Goal: Task Accomplishment & Management: Manage account settings

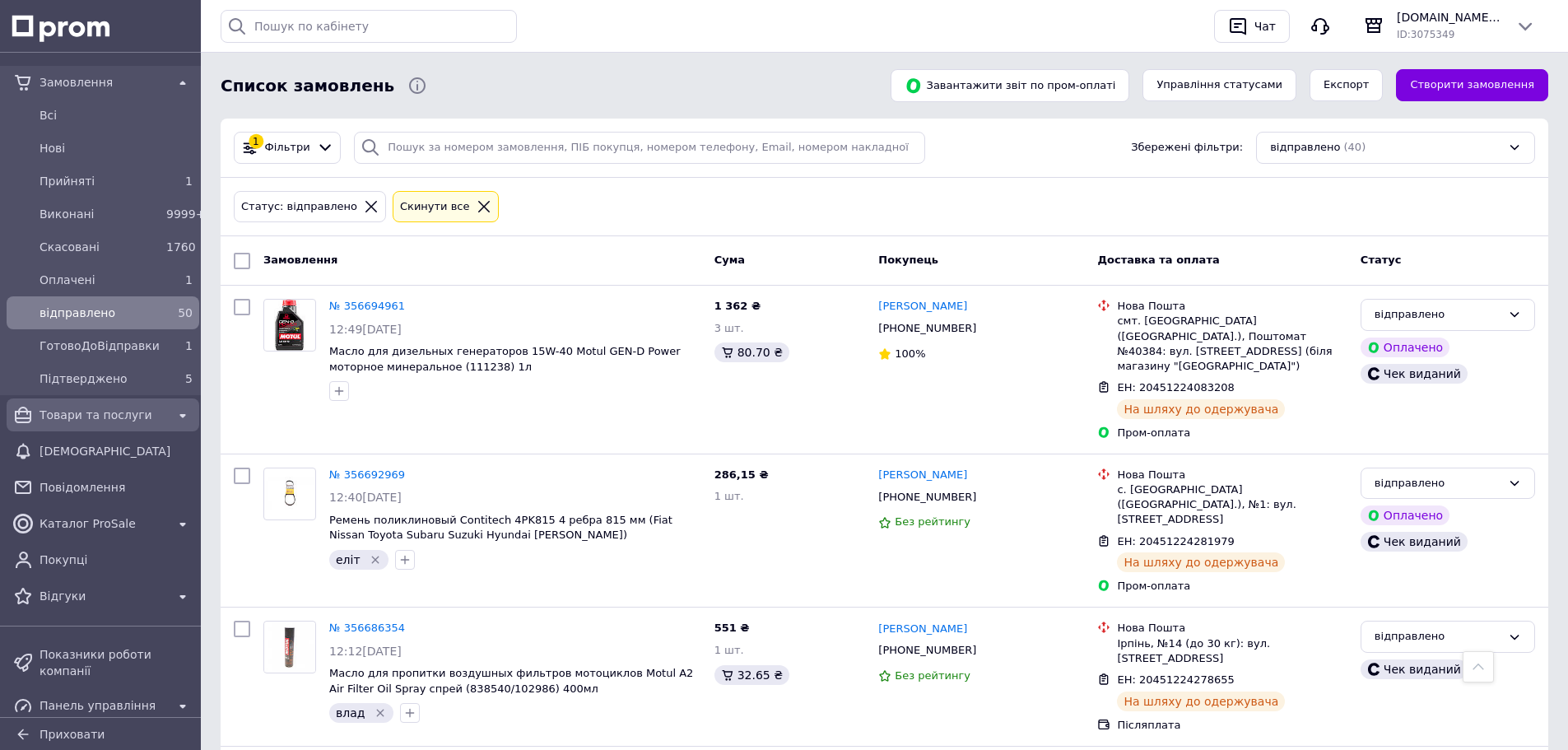
scroll to position [5364, 0]
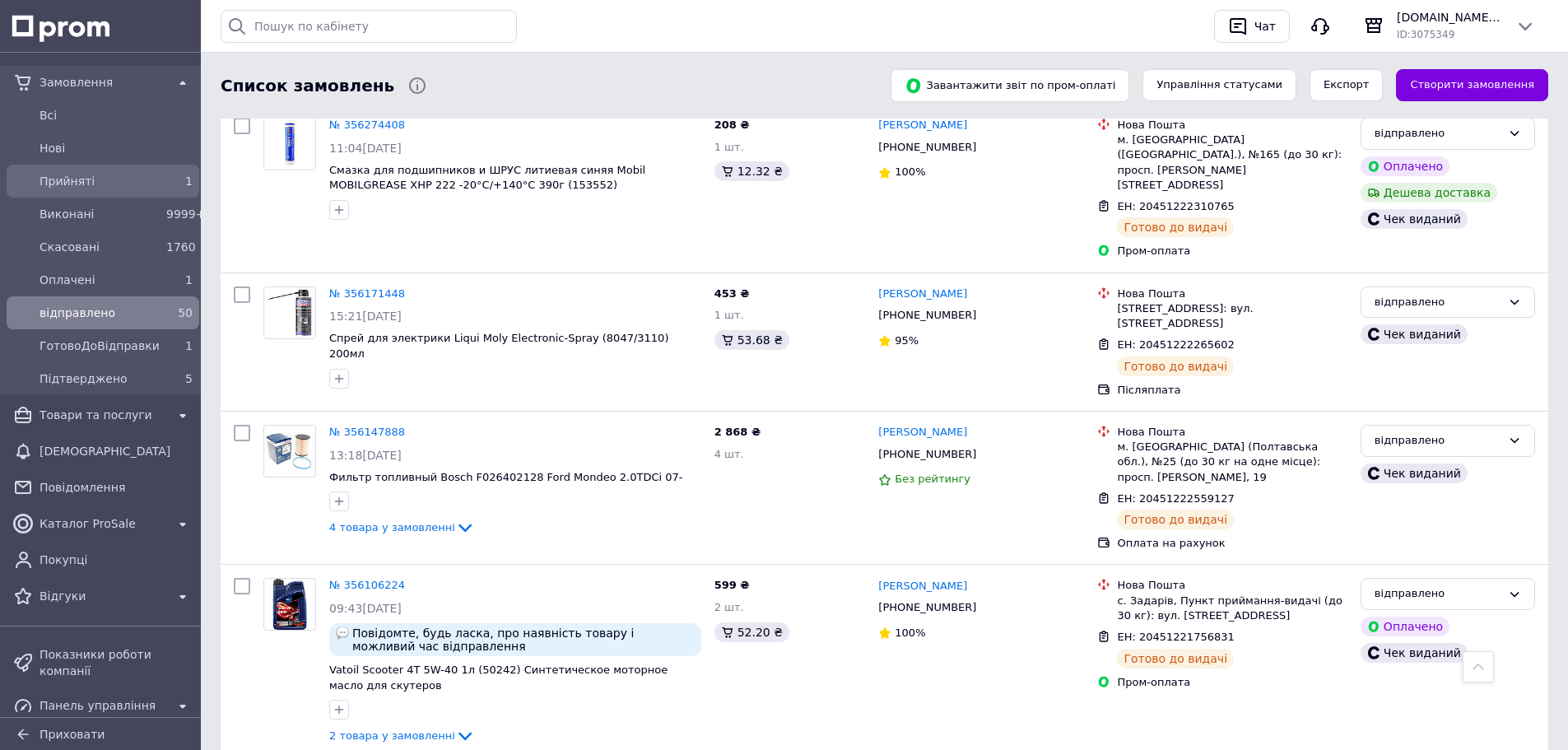
click at [102, 183] on span "Прийняті" at bounding box center [99, 181] width 120 height 17
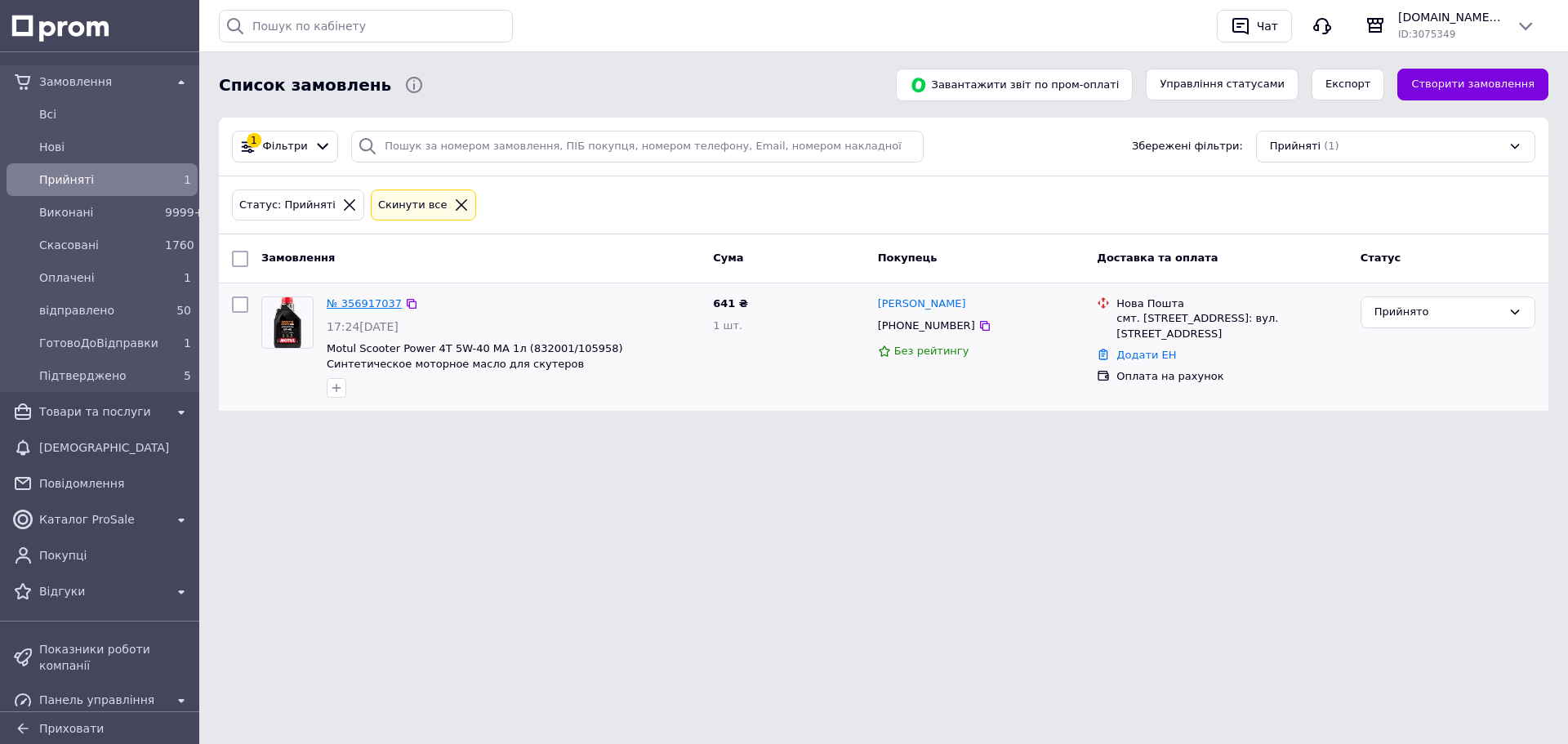
click at [358, 304] on link "№ 356917037" at bounding box center [363, 303] width 75 height 12
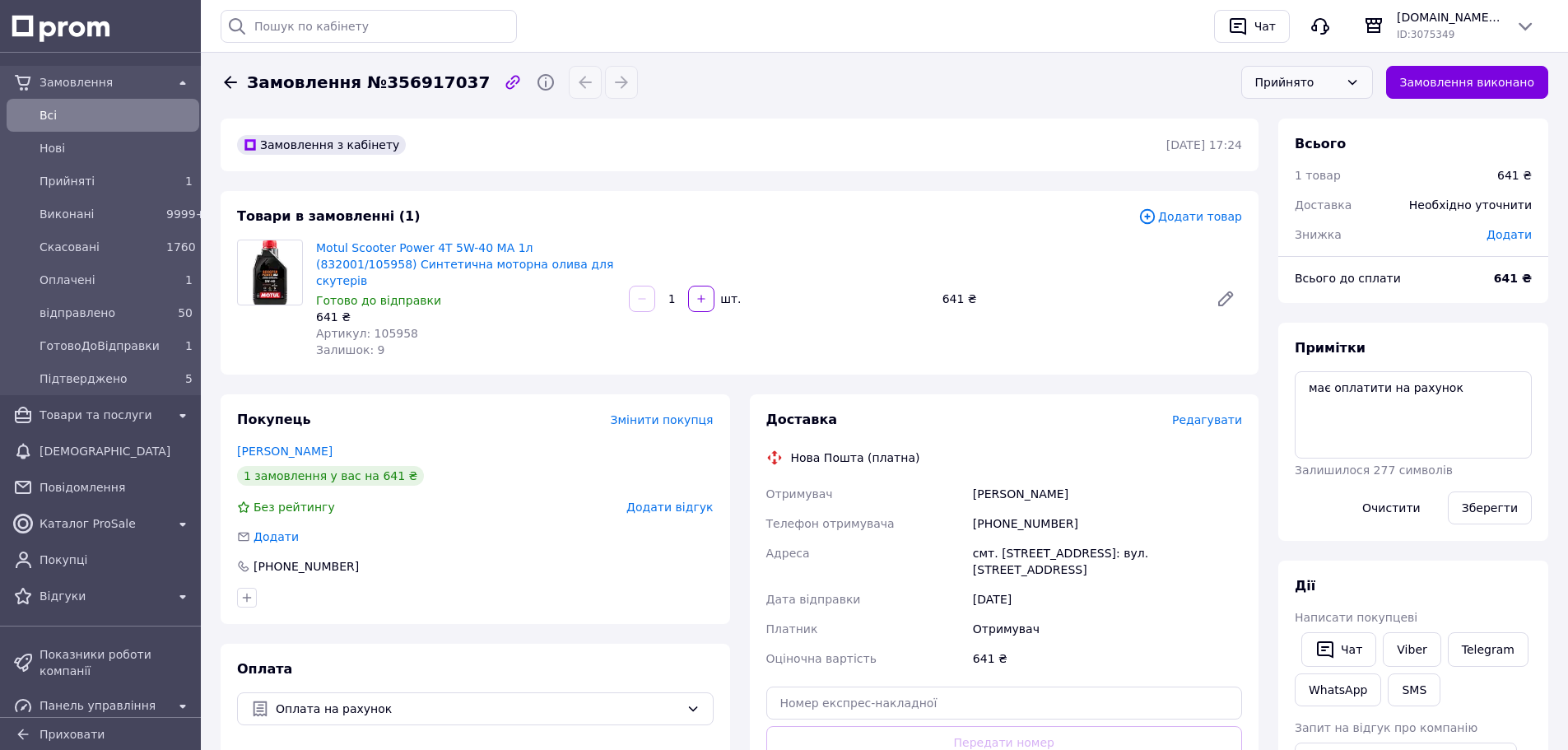
click at [1273, 85] on div "Прийнято" at bounding box center [1297, 82] width 84 height 18
click at [1309, 223] on li "Підтверджено" at bounding box center [1307, 228] width 130 height 31
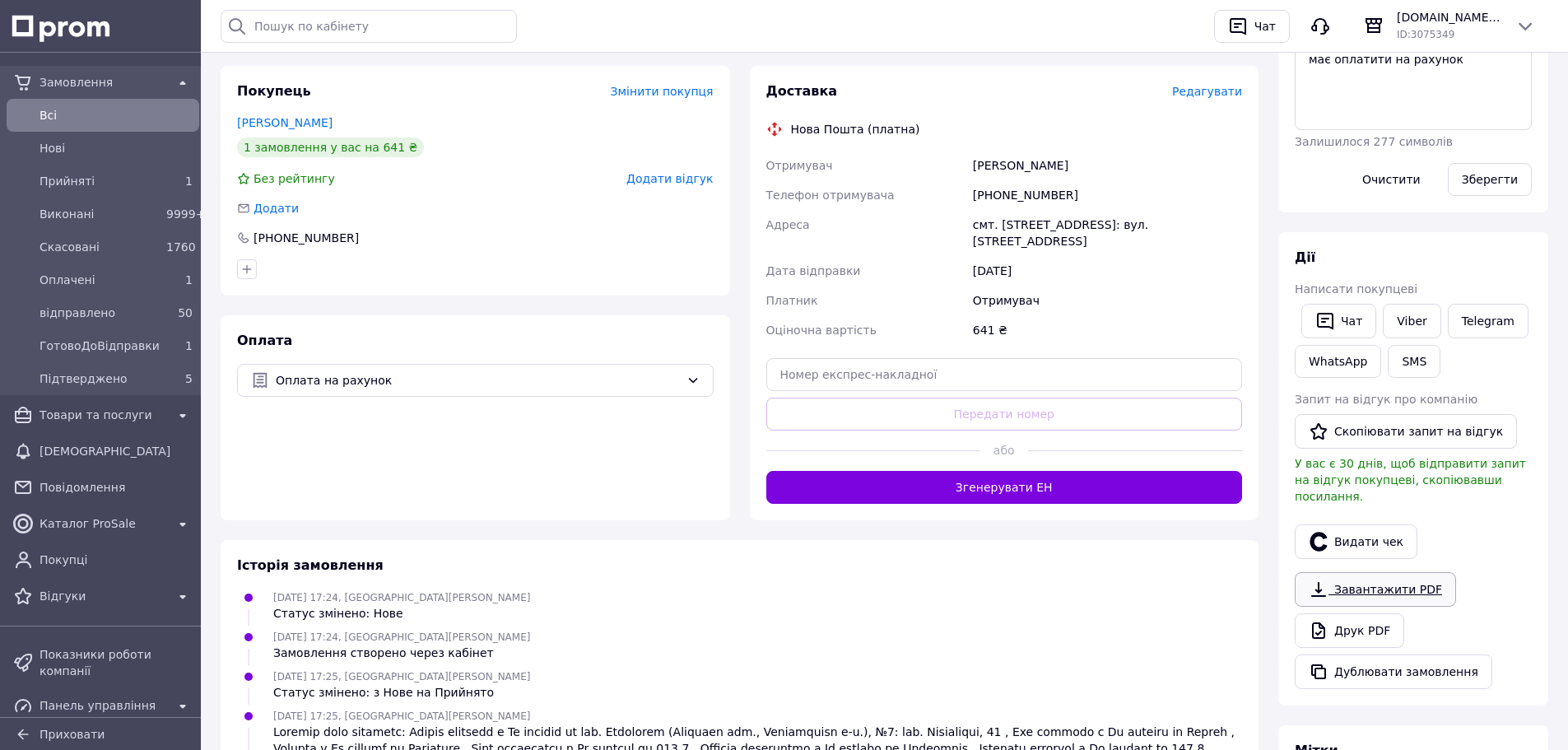
scroll to position [329, 0]
click at [1371, 529] on button "Видати чек" at bounding box center [1357, 541] width 123 height 35
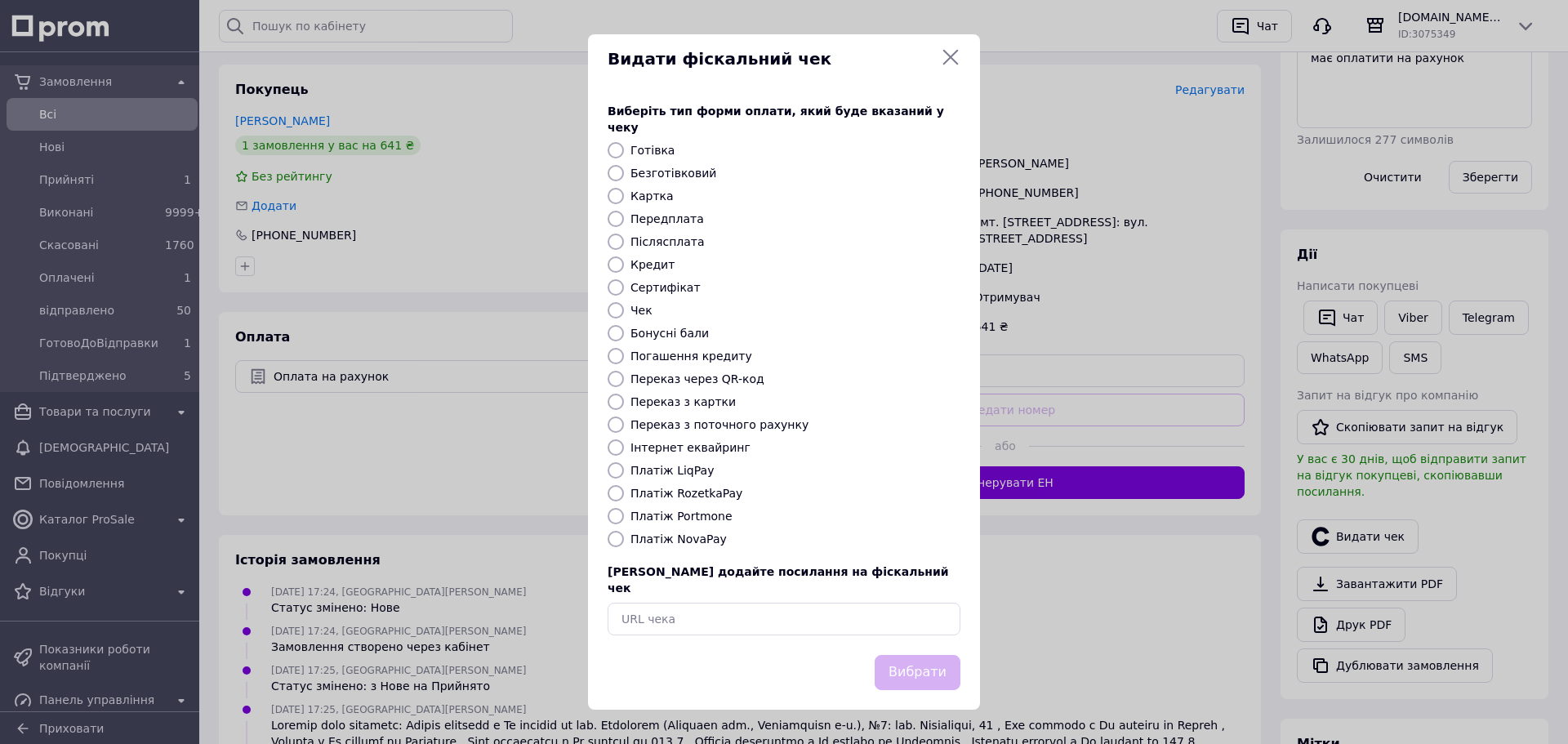
click at [684, 405] on label "Переказ з картки" at bounding box center [683, 402] width 105 height 13
click at [618, 400] on input "Переказ з картки" at bounding box center [616, 402] width 16 height 16
radio input "true"
click at [923, 657] on button "Вибрати" at bounding box center [918, 672] width 86 height 35
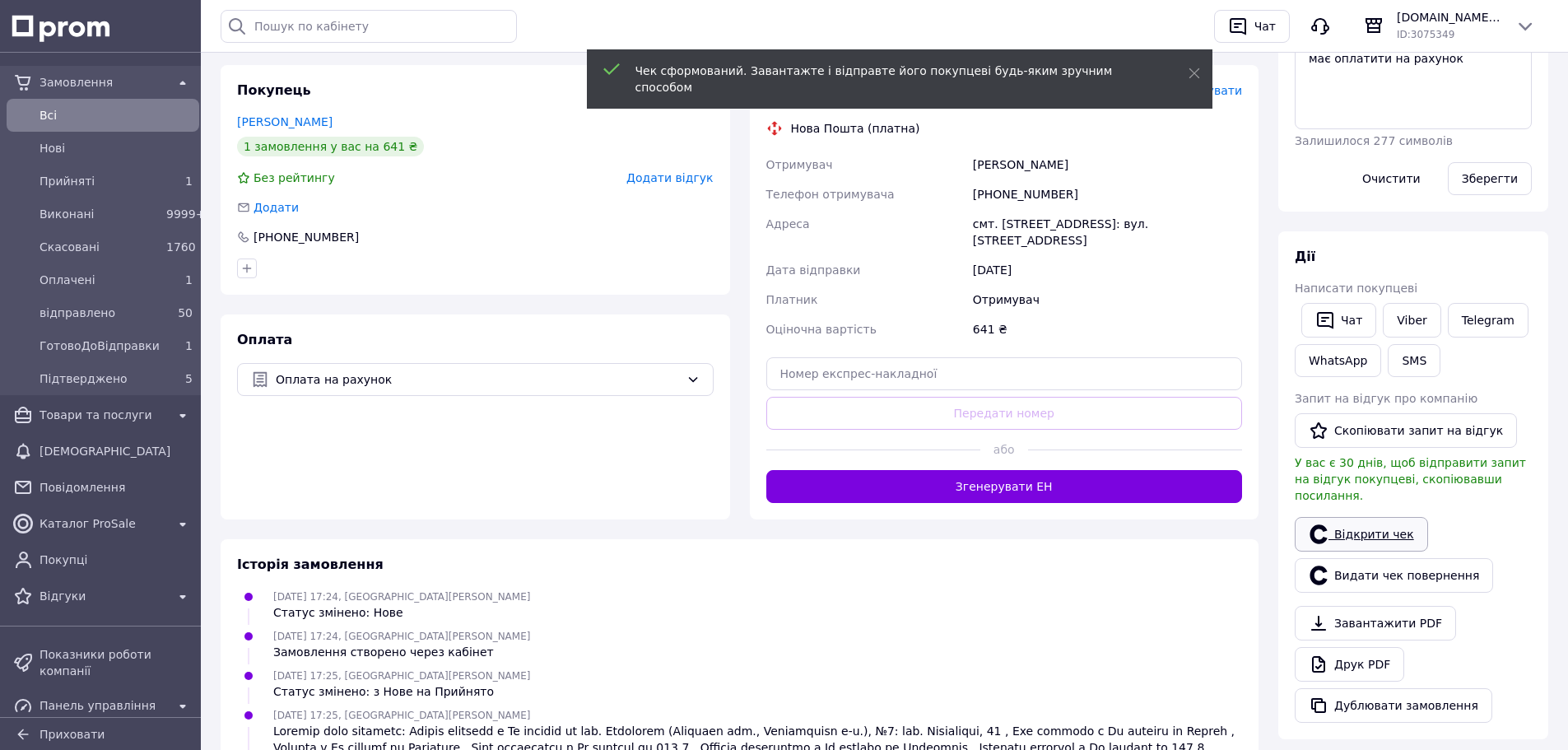
click at [1363, 517] on link "Відкрити чек" at bounding box center [1362, 535] width 133 height 35
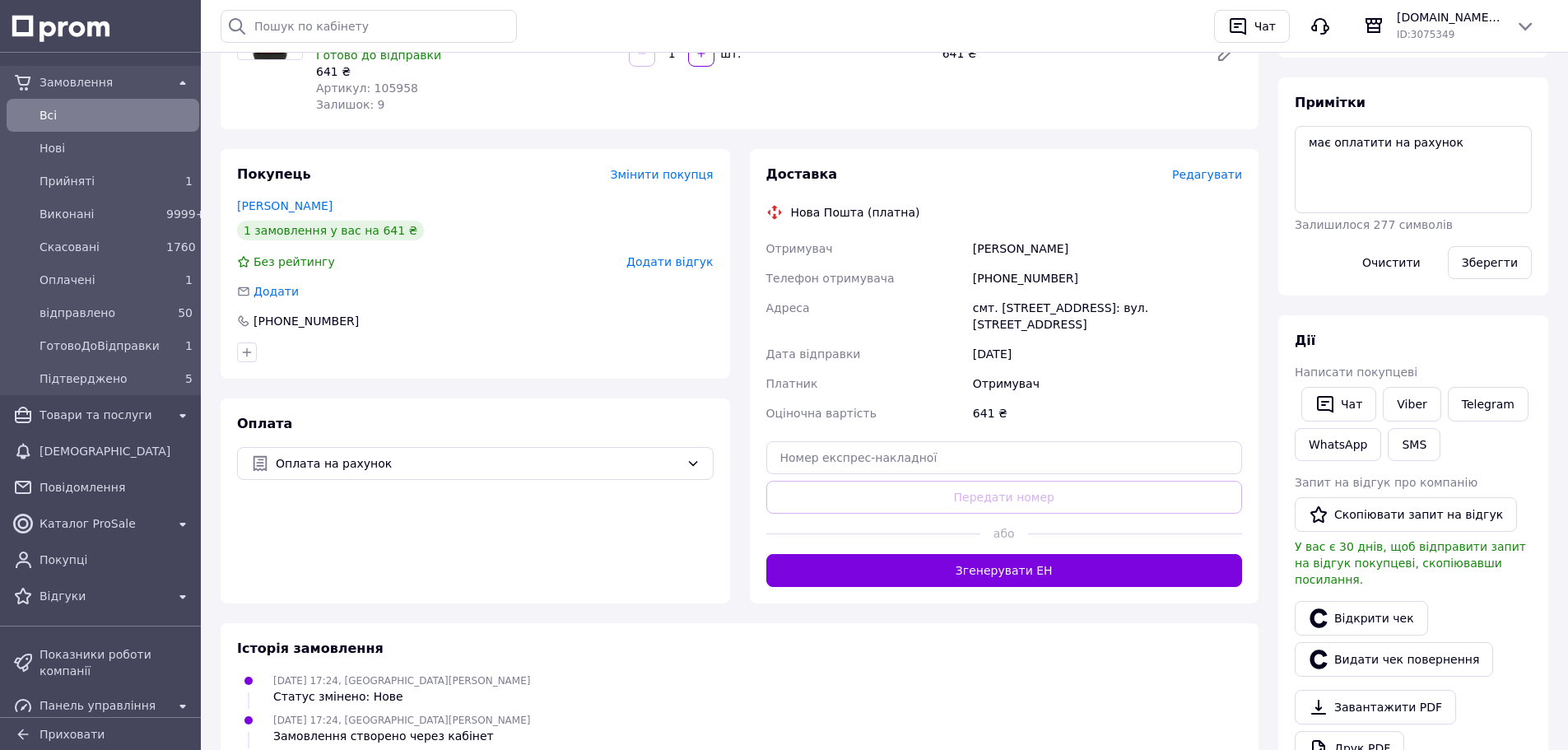
scroll to position [0, 0]
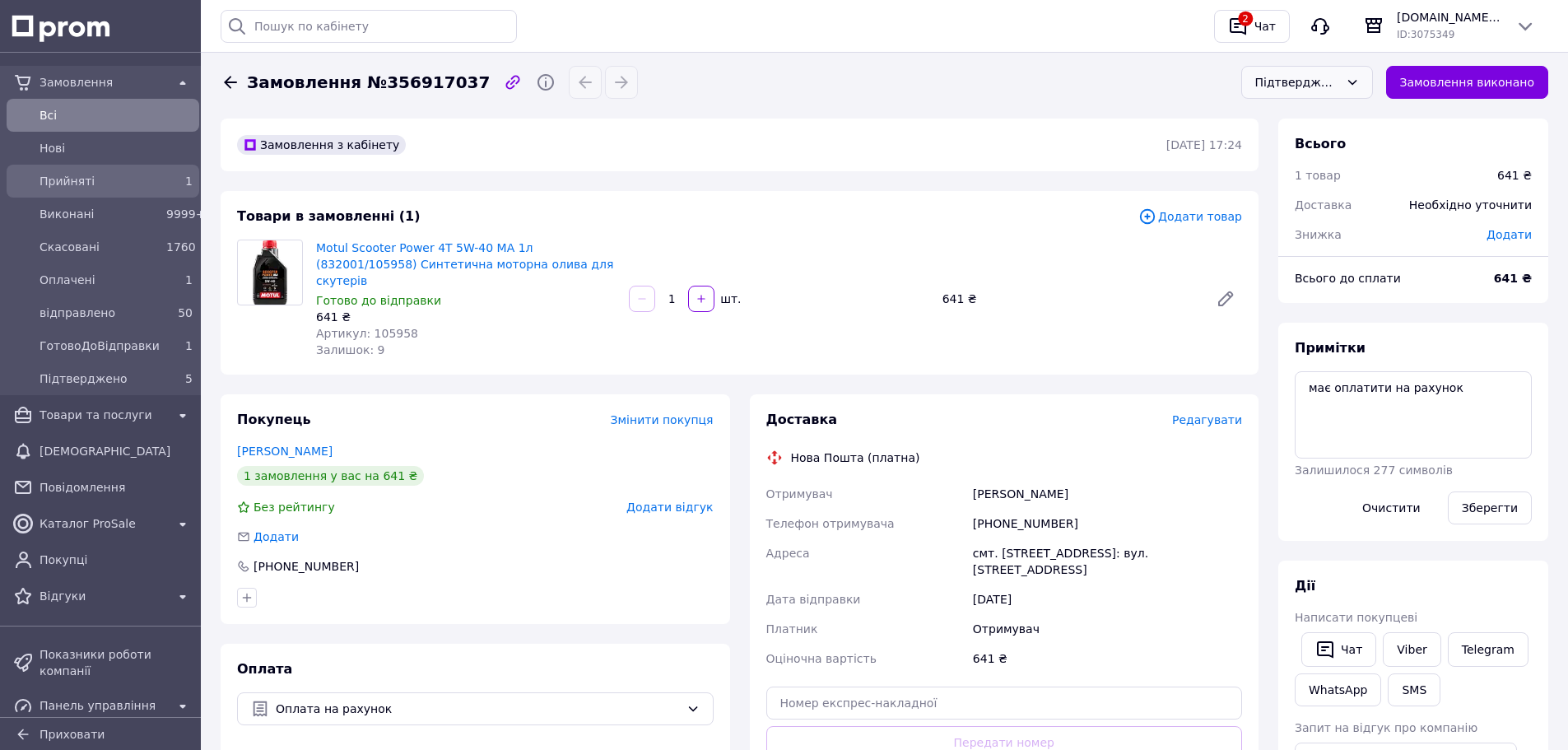
click at [130, 181] on span "Прийняті" at bounding box center [99, 181] width 120 height 17
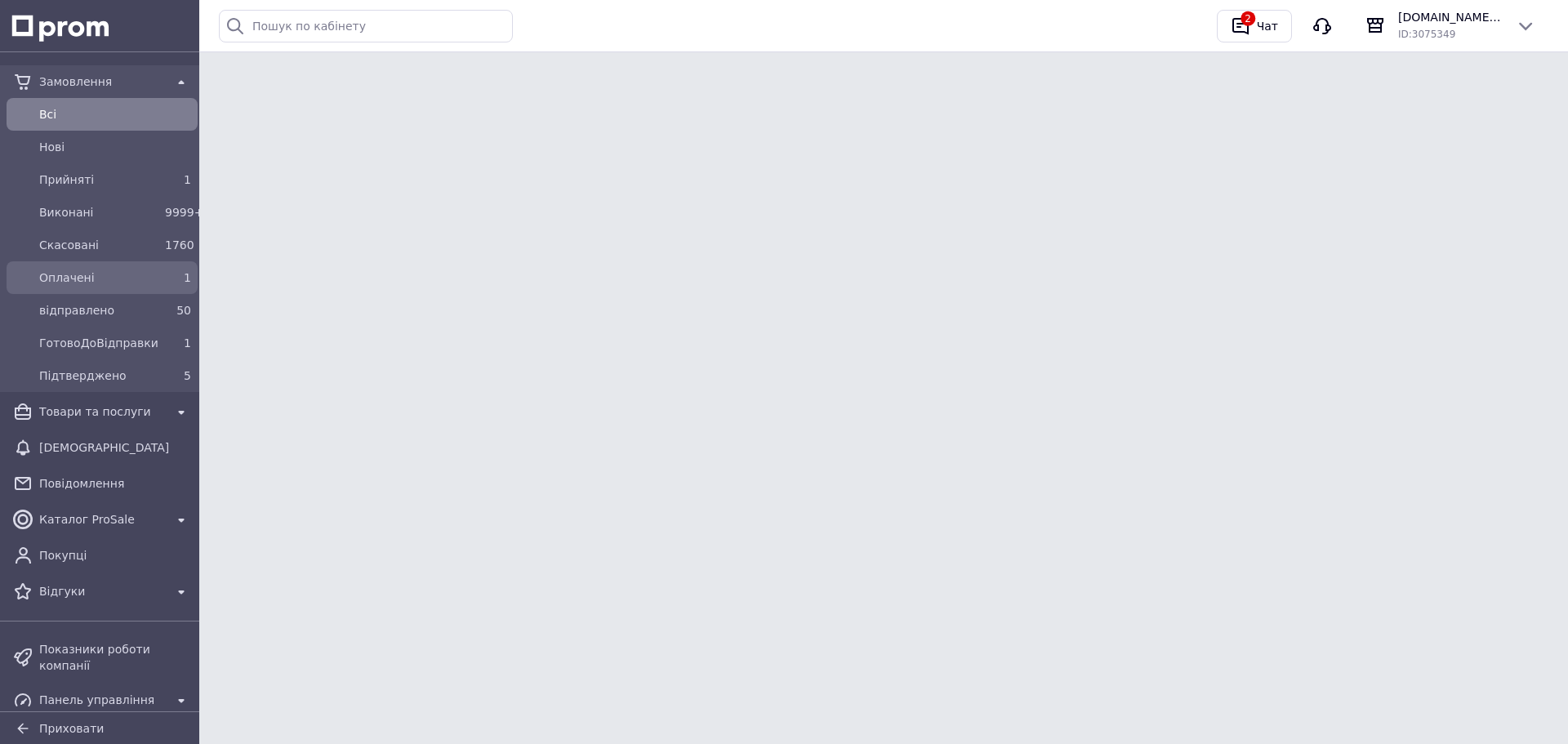
click at [127, 275] on span "Оплачені" at bounding box center [99, 278] width 119 height 16
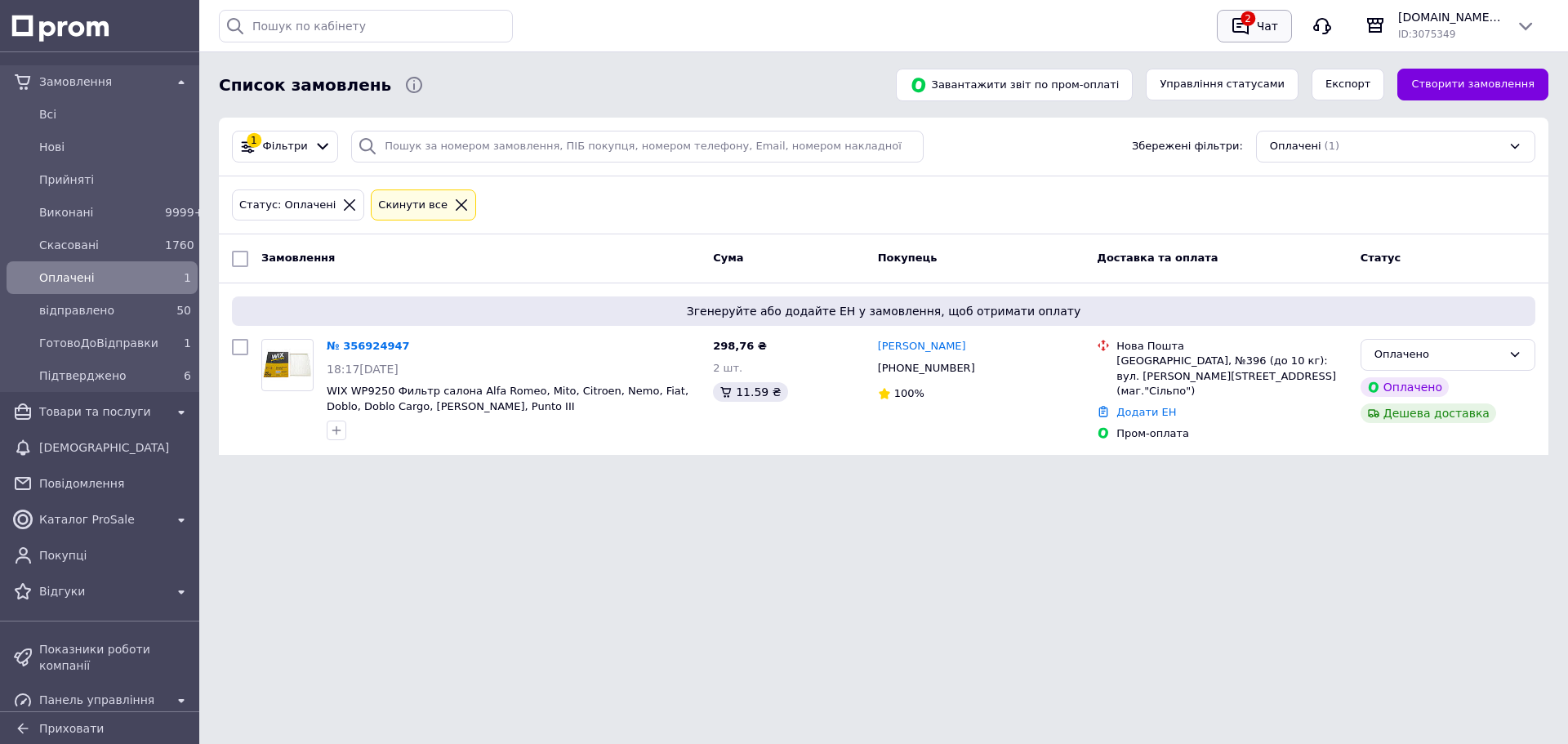
click at [1243, 29] on icon "button" at bounding box center [1241, 26] width 20 height 20
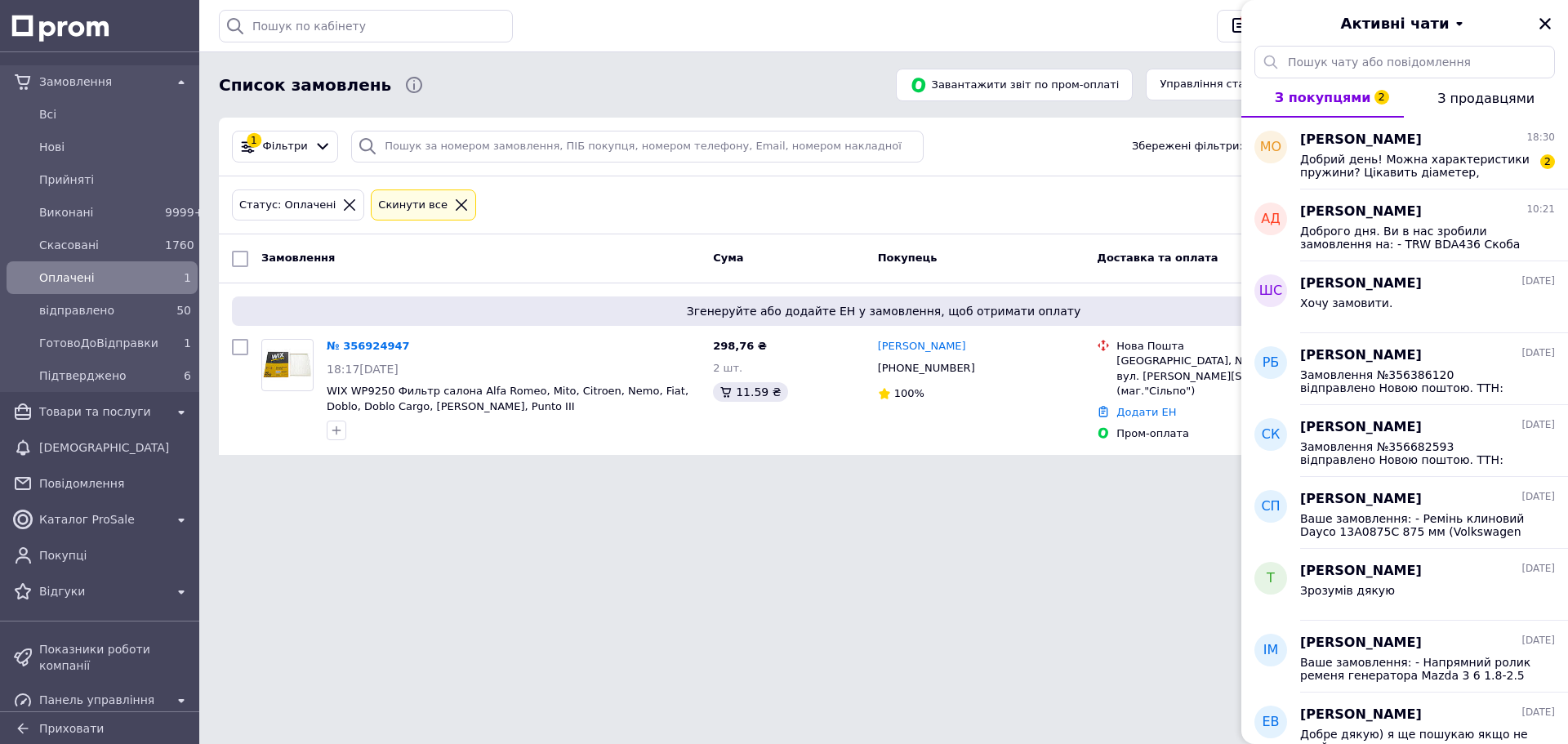
click at [789, 95] on div "Список замовлень" at bounding box center [548, 85] width 664 height 33
click at [1546, 21] on icon "Закрити" at bounding box center [1546, 24] width 15 height 15
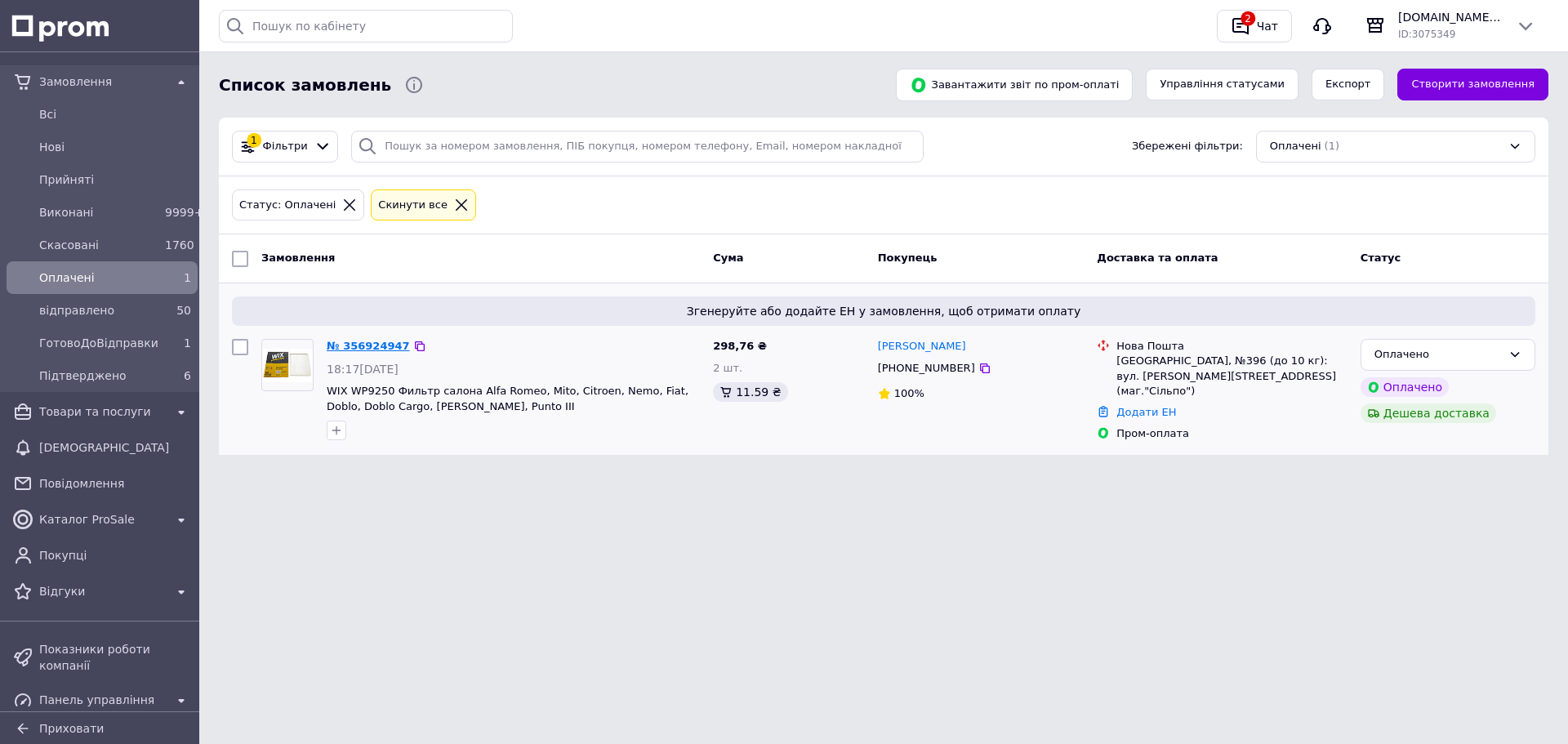
click at [373, 349] on link "№ 356924947" at bounding box center [368, 345] width 83 height 12
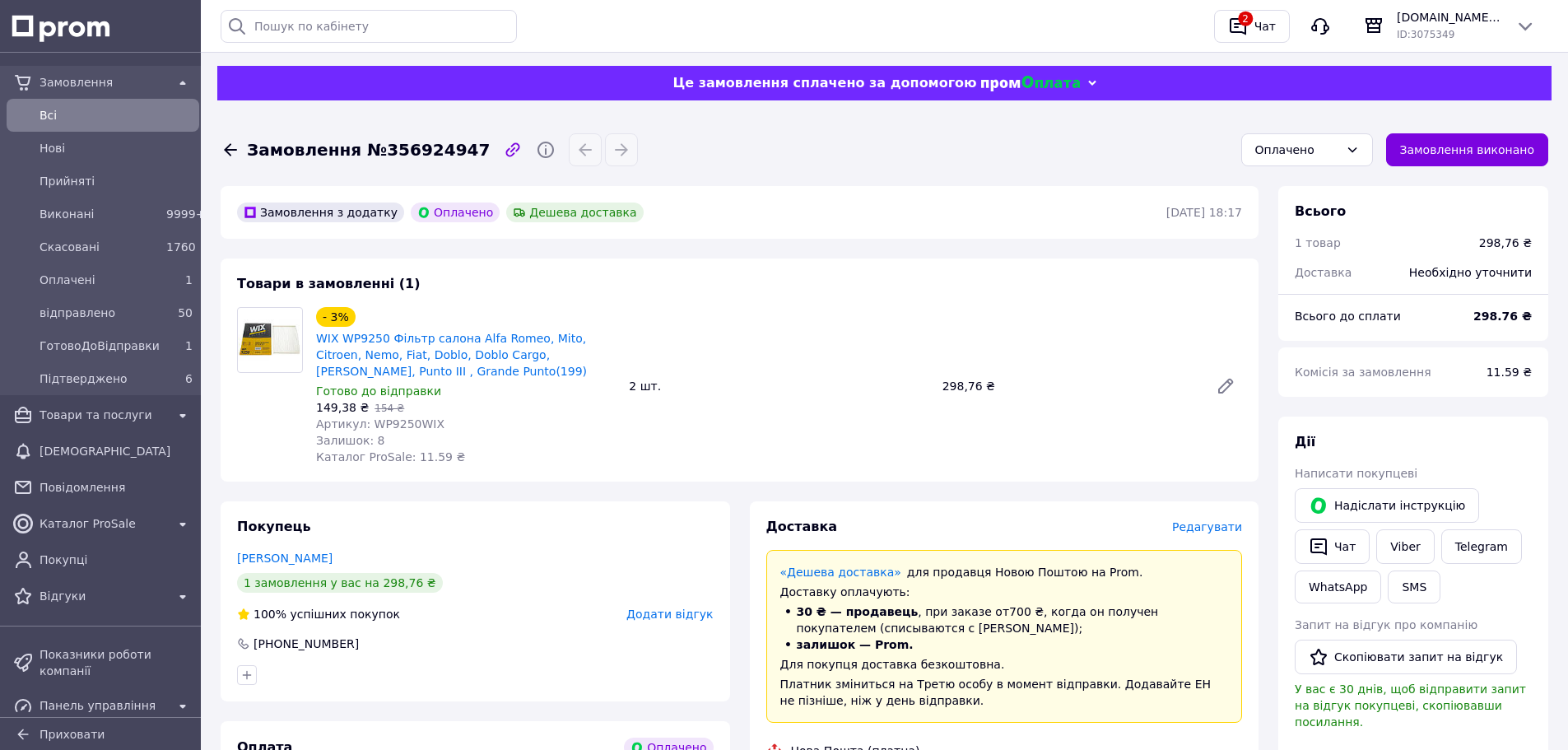
click at [400, 426] on span "Артикул: WP9250WIX" at bounding box center [380, 424] width 128 height 13
copy span "WP9250WIX"
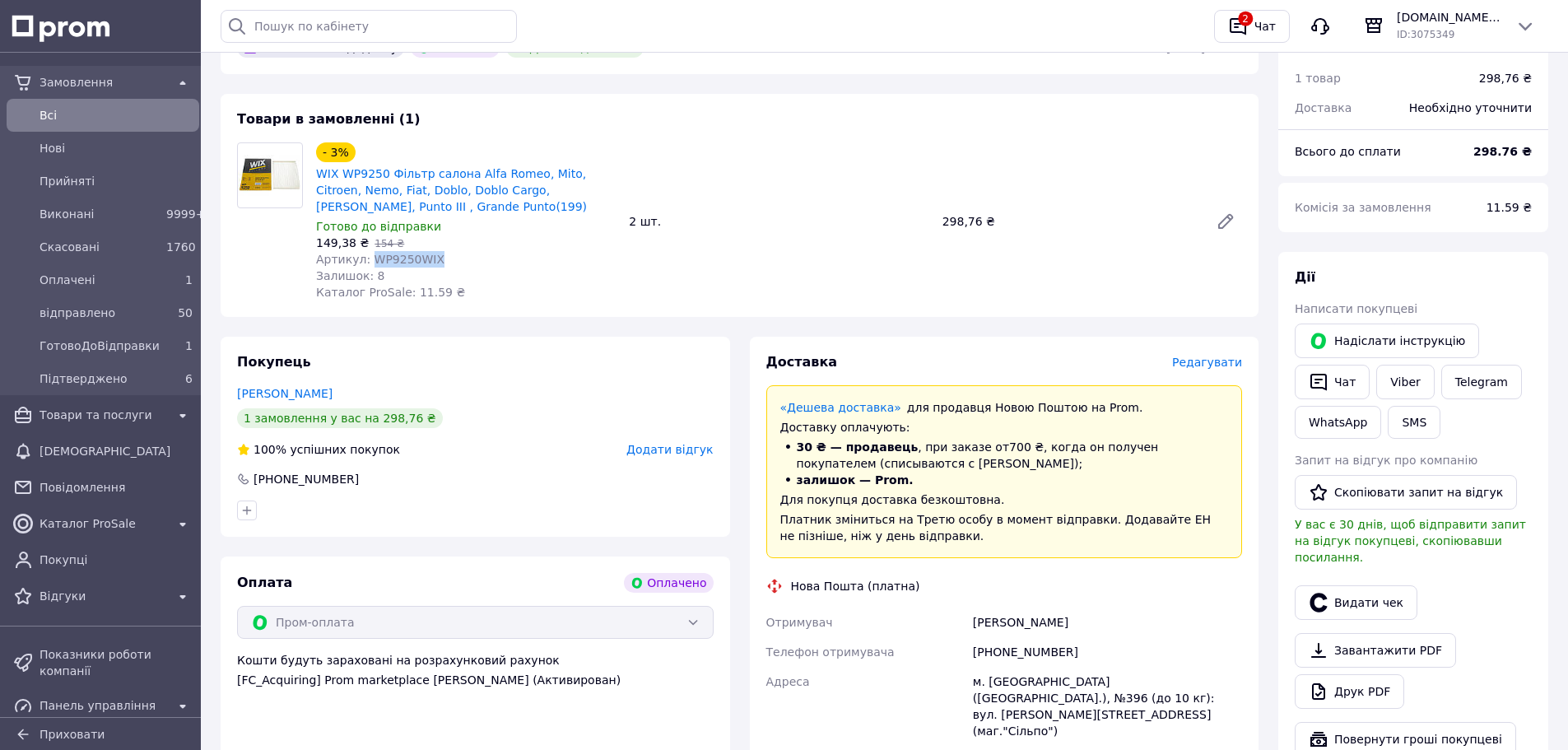
scroll to position [82, 0]
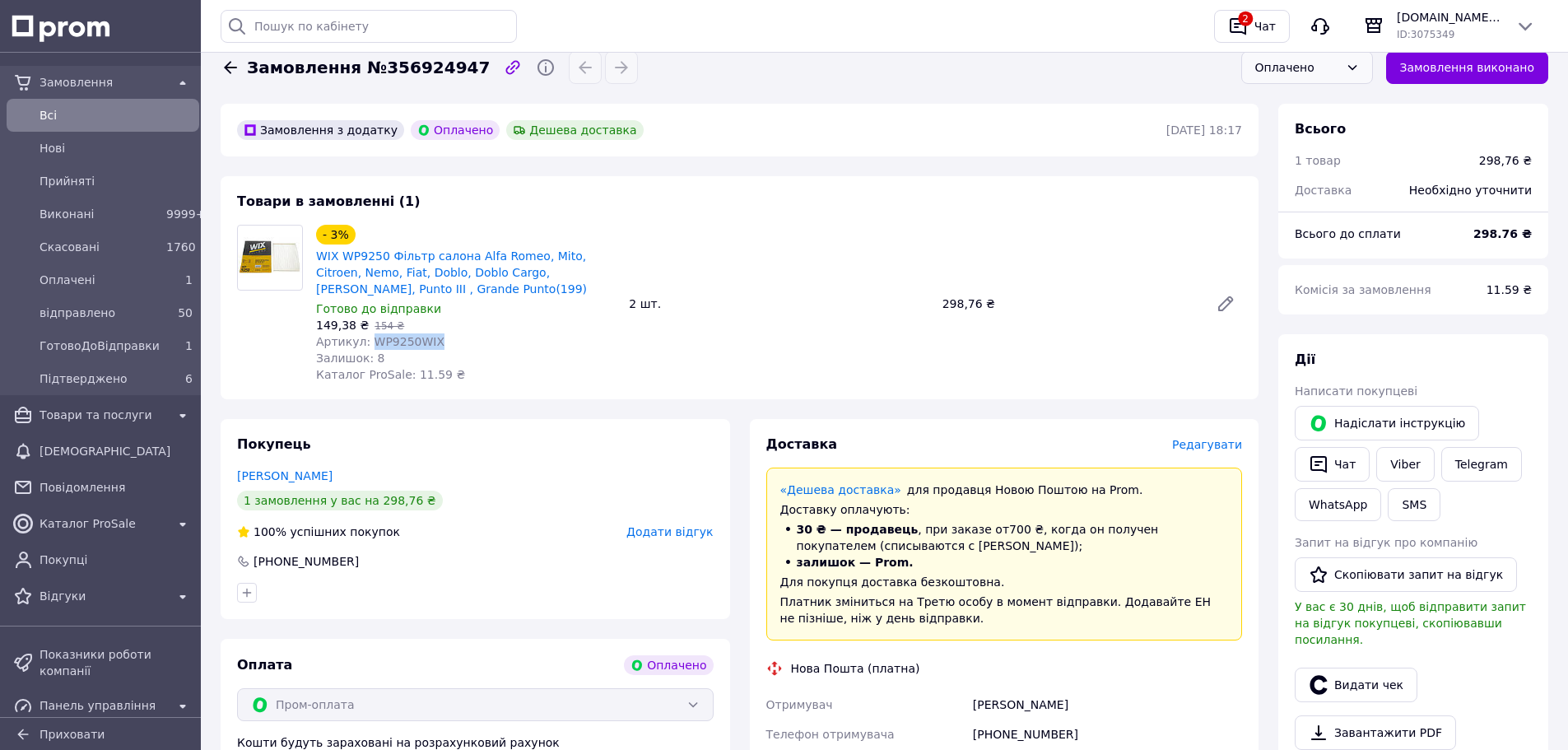
click at [1316, 79] on div "Оплачено" at bounding box center [1307, 68] width 132 height 33
click at [1309, 208] on li "Підтверджено" at bounding box center [1307, 213] width 130 height 31
click at [408, 69] on span "Замовлення №356924947" at bounding box center [368, 68] width 243 height 24
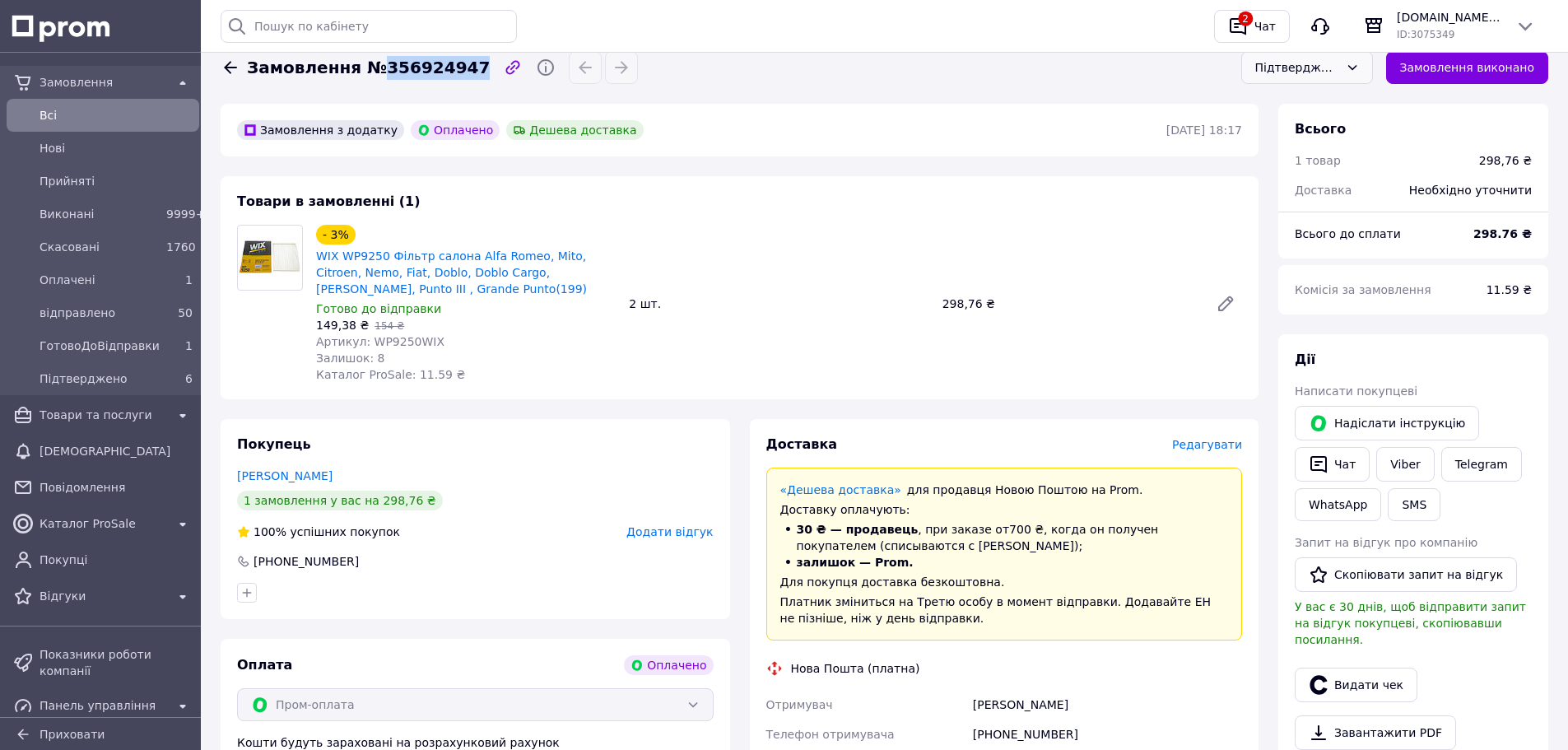
copy span "356924947"
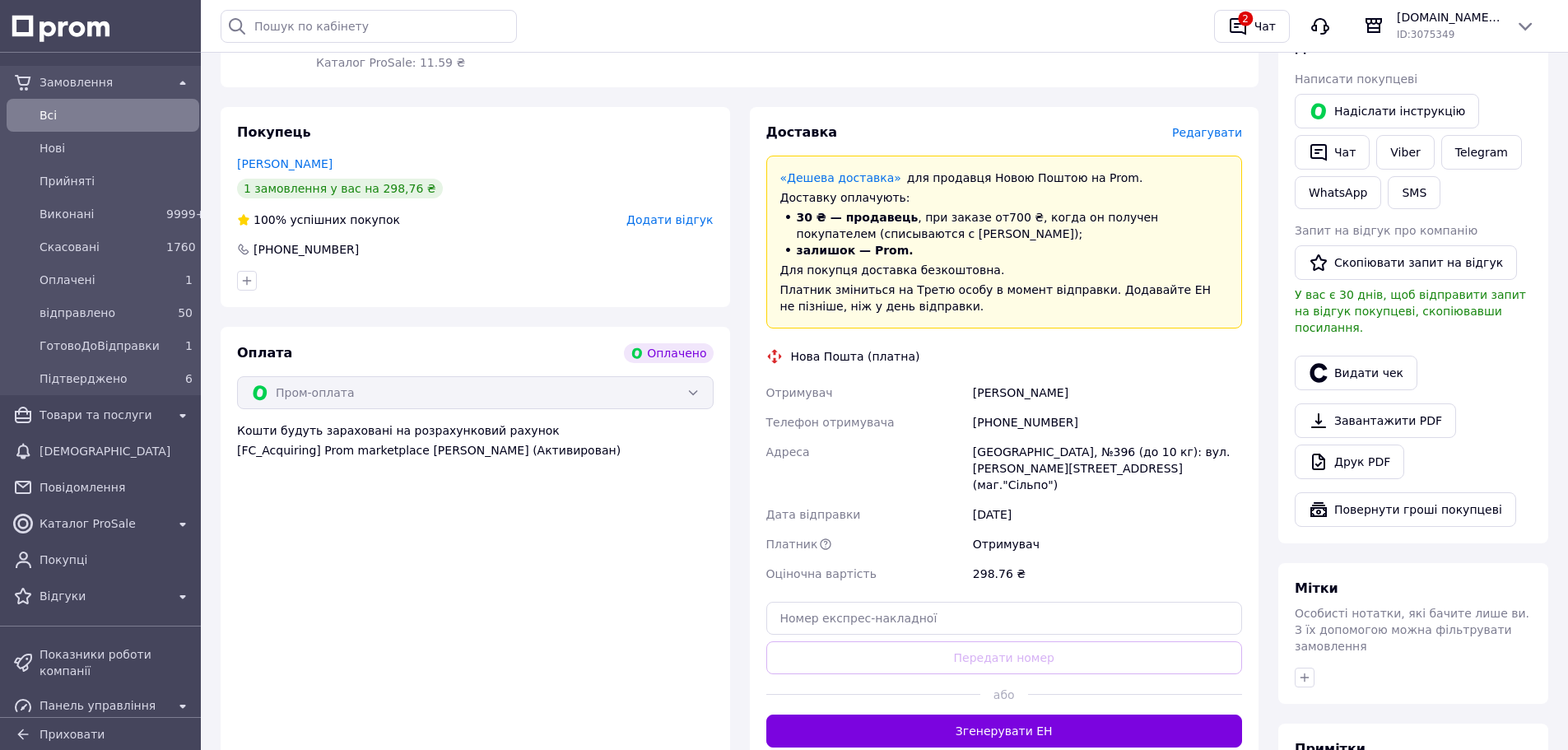
scroll to position [494, 0]
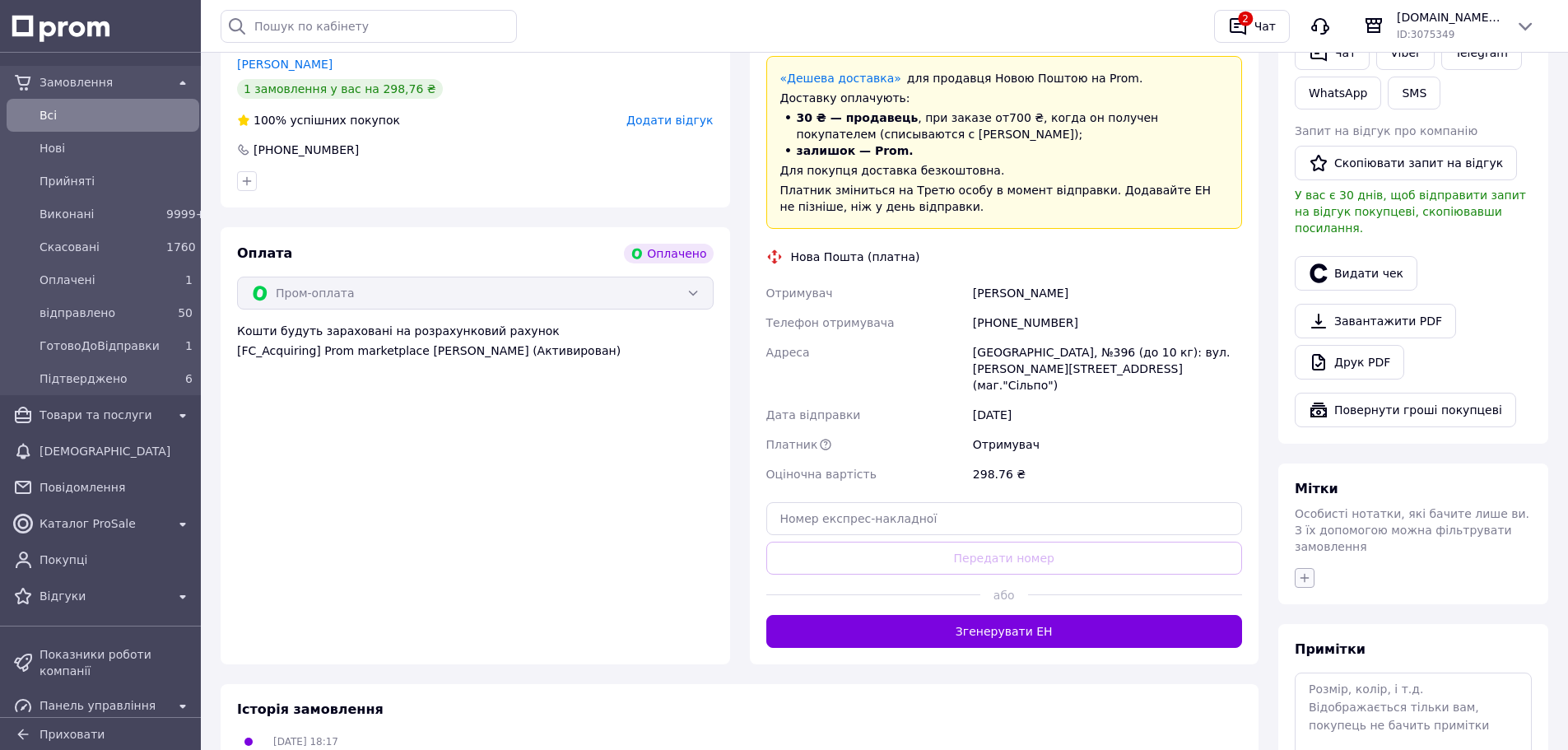
click at [1310, 571] on icon "button" at bounding box center [1305, 578] width 13 height 13
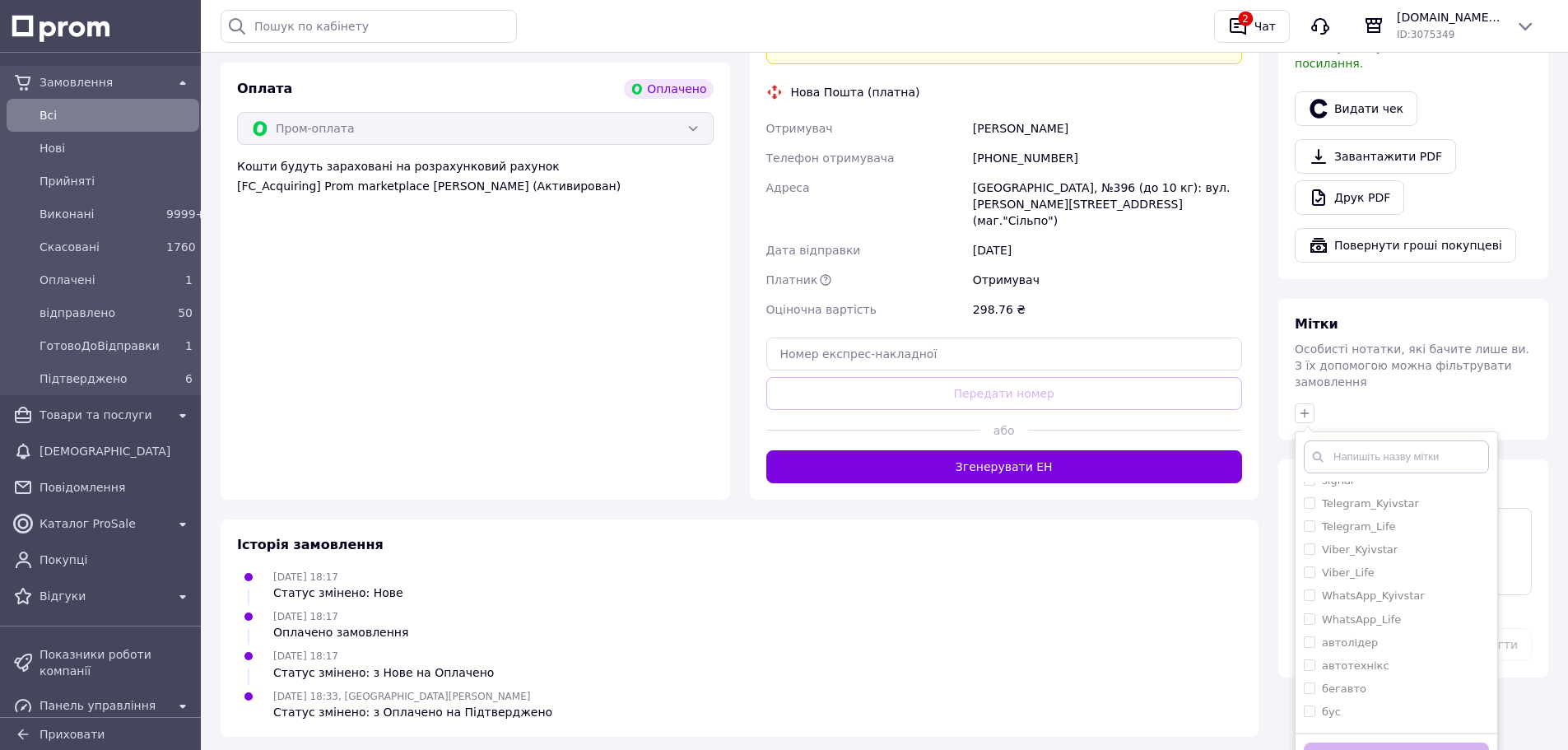
scroll to position [247, 0]
click at [1362, 587] on div "влад" at bounding box center [1396, 594] width 186 height 15
checkbox input "true"
click at [1434, 743] on button "Додати мітку" at bounding box center [1396, 758] width 186 height 32
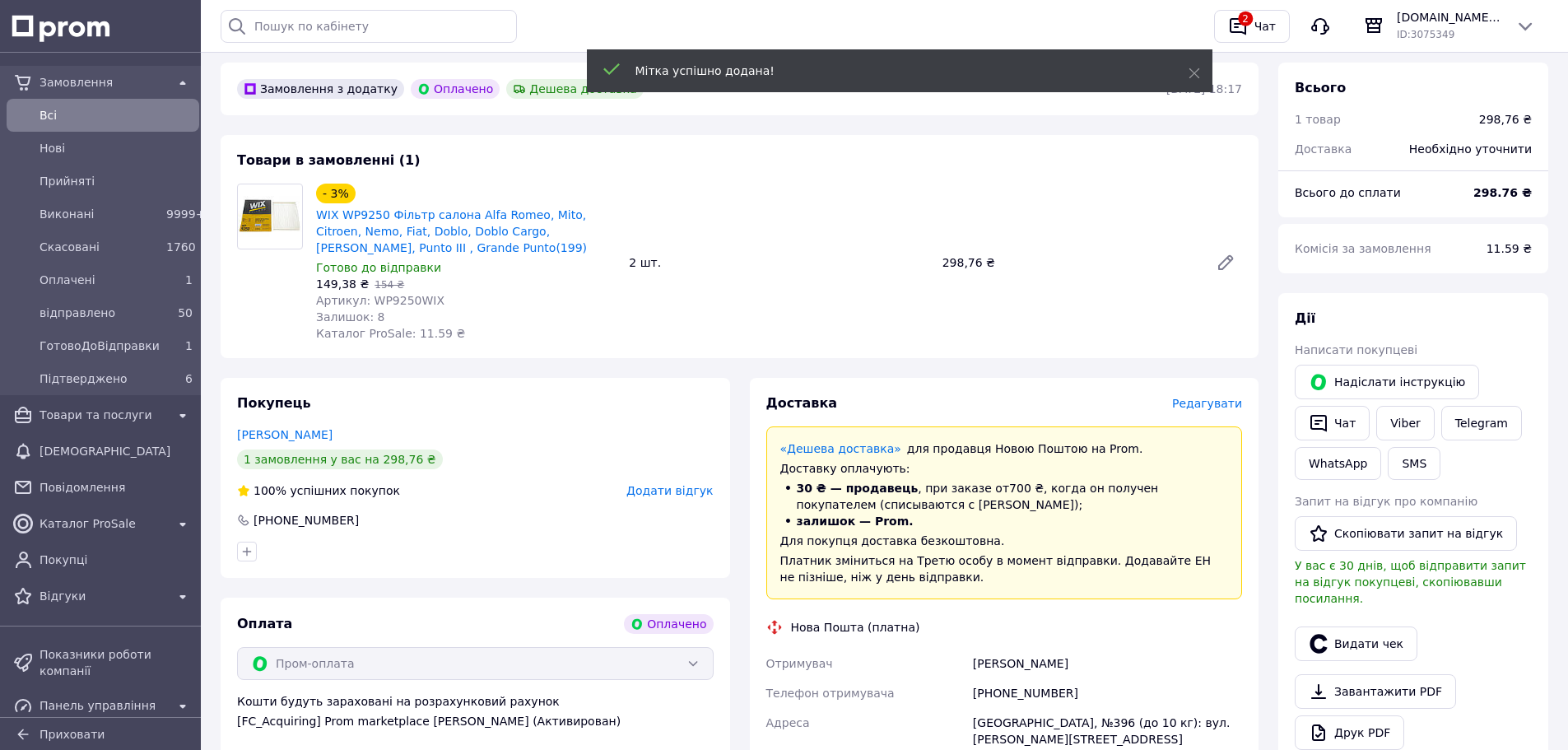
scroll to position [0, 0]
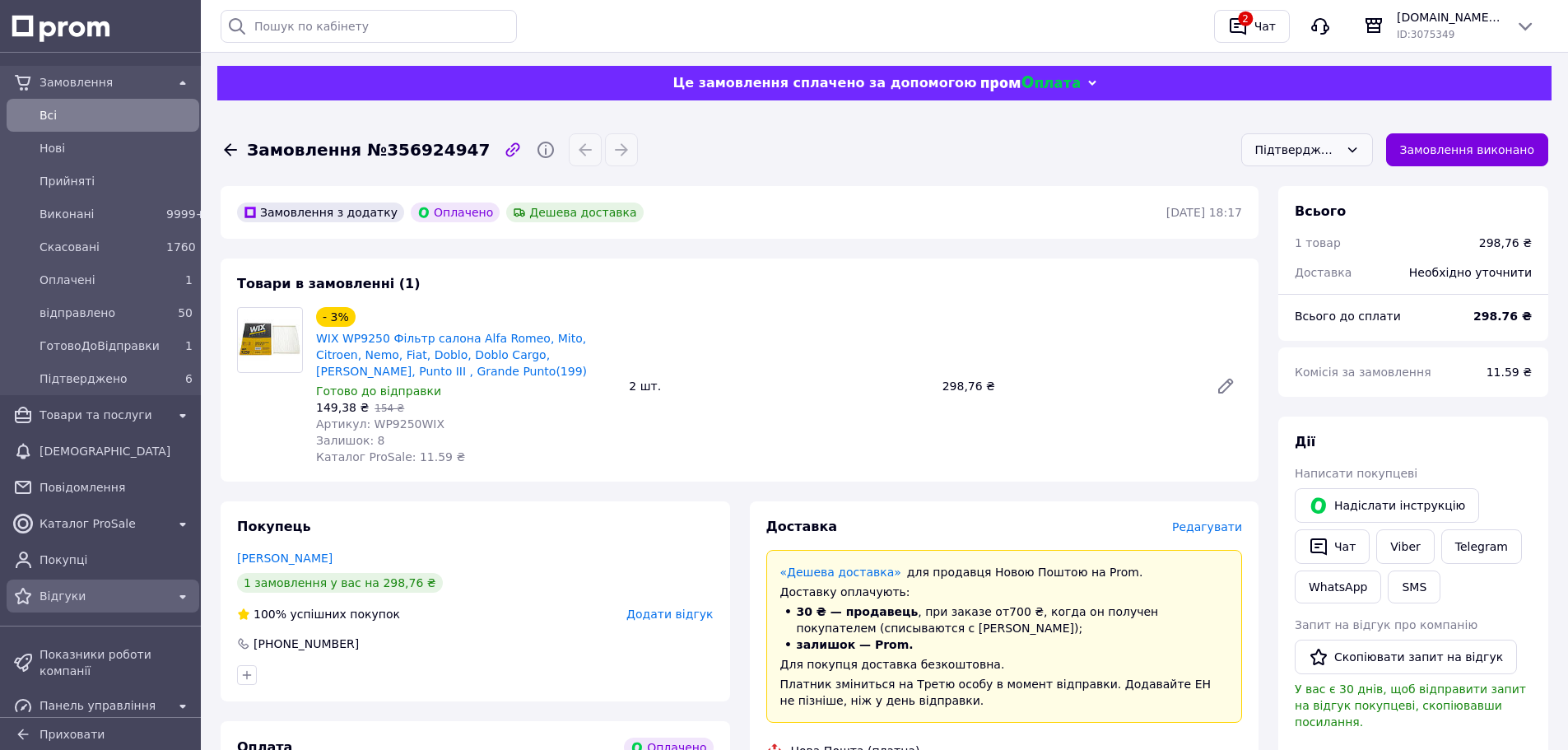
click at [92, 588] on span "Відгуки" at bounding box center [103, 596] width 127 height 17
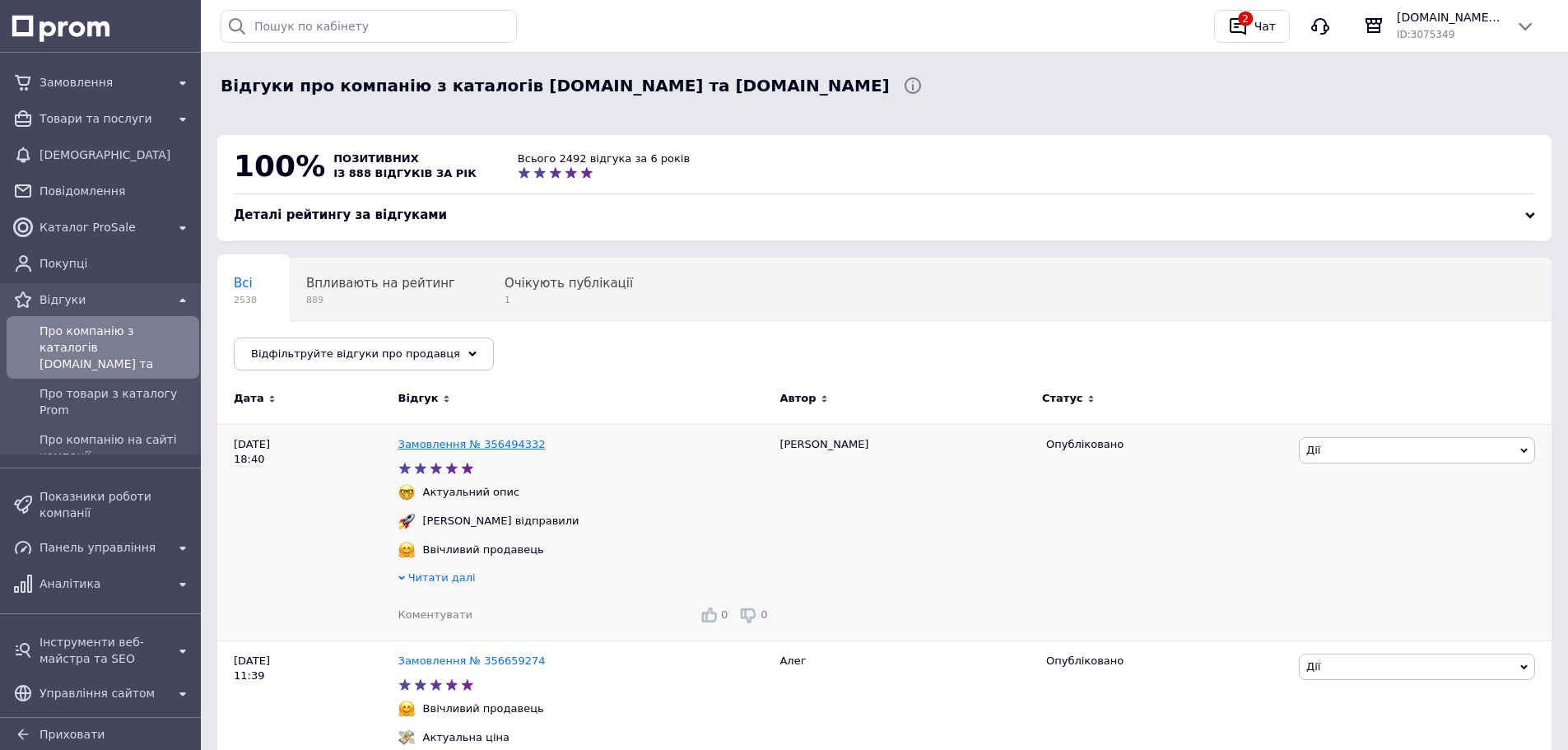
click at [501, 447] on link "Замовлення № 356494332" at bounding box center [472, 443] width 148 height 12
